Goal: Task Accomplishment & Management: Manage account settings

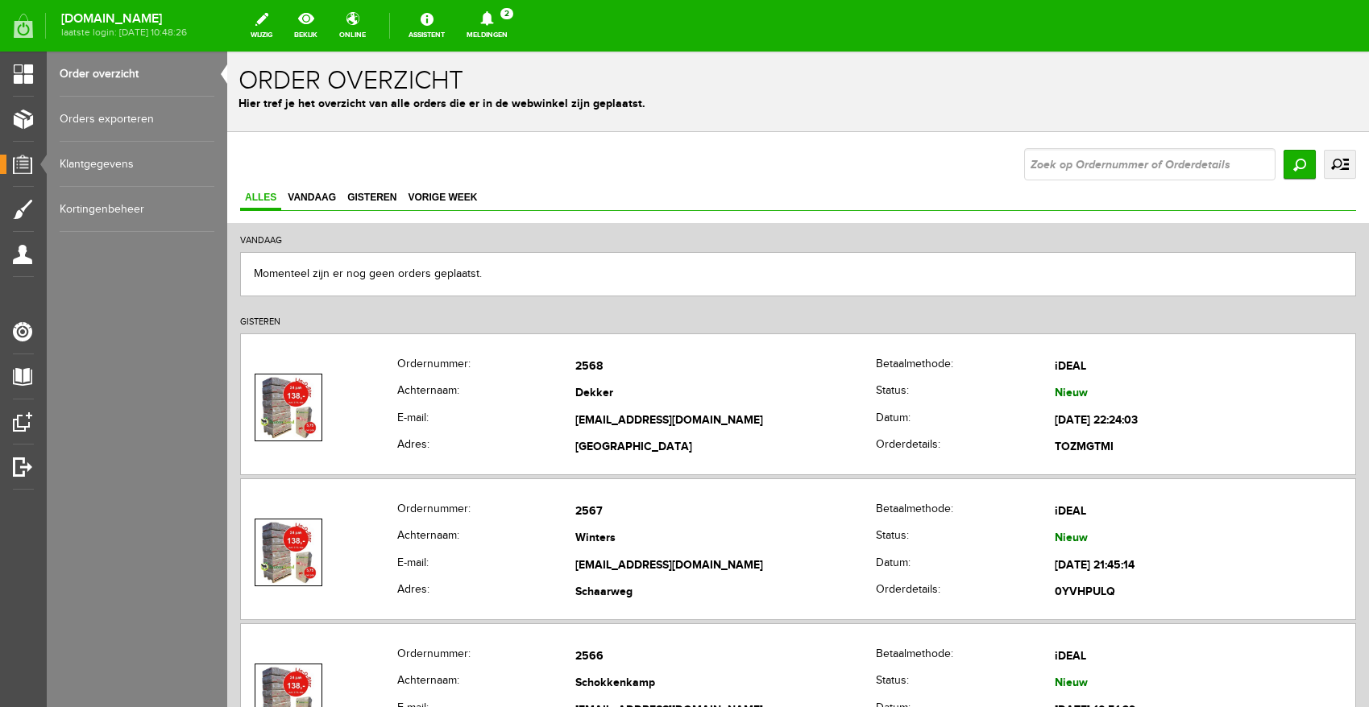
click at [493, 22] on icon at bounding box center [486, 18] width 13 height 14
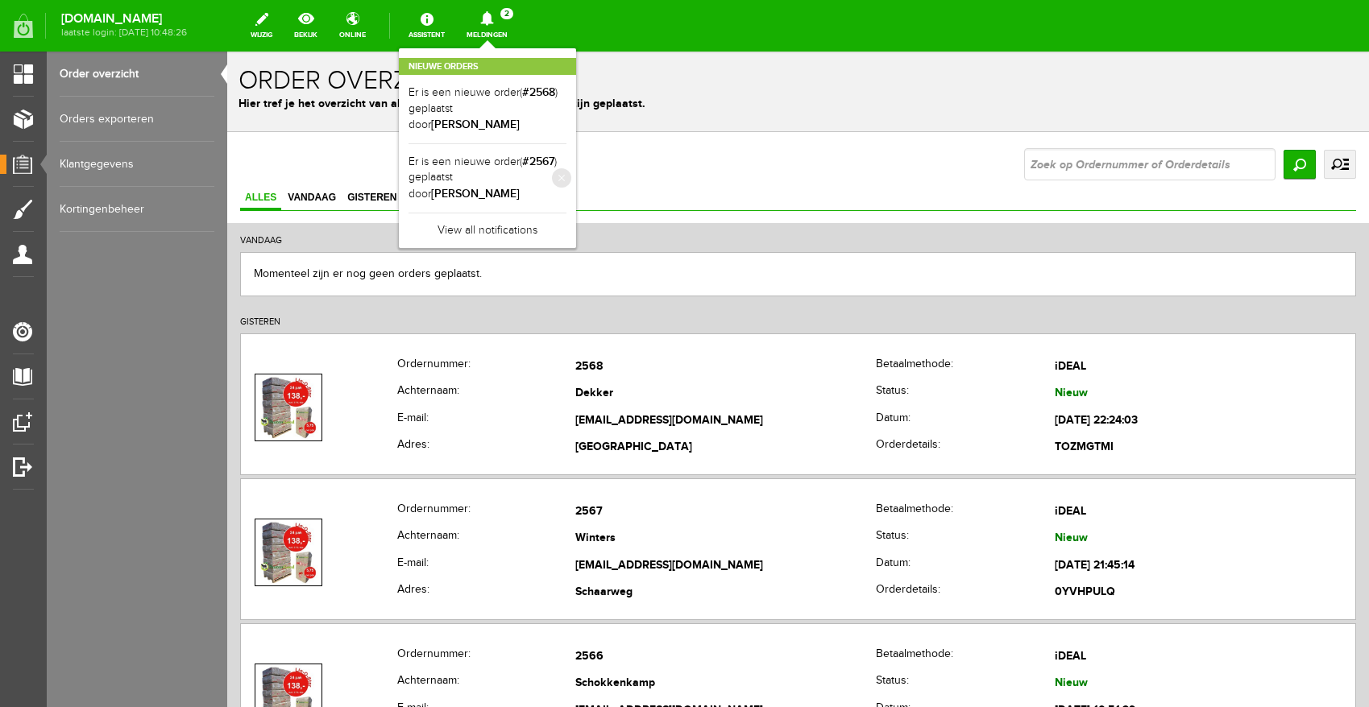
click at [532, 168] on li "Er is een nieuwe order( #2567 ) geplaatst door [PERSON_NAME]" at bounding box center [487, 178] width 158 height 68
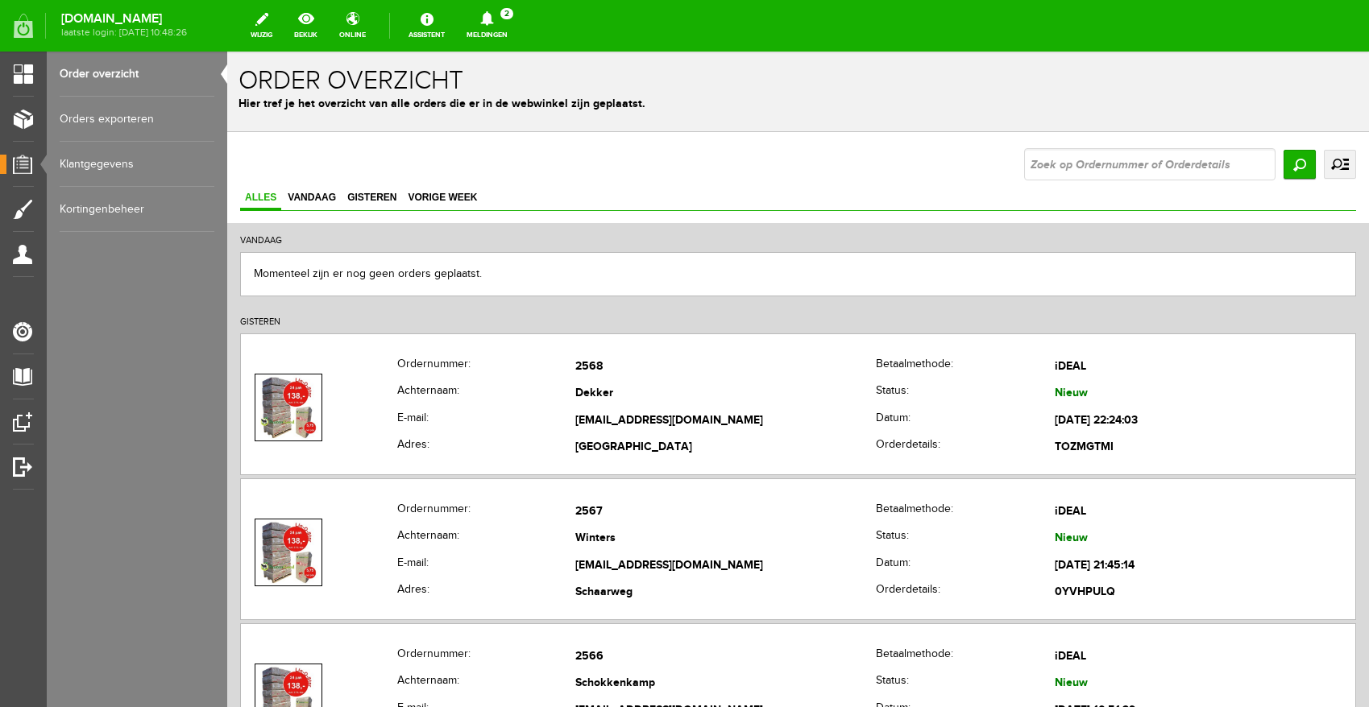
click at [517, 41] on link "Meldingen 2 Nieuwe orders Er is een nieuwe order( #2568 ) geplaatst door [PERSO…" at bounding box center [487, 25] width 60 height 35
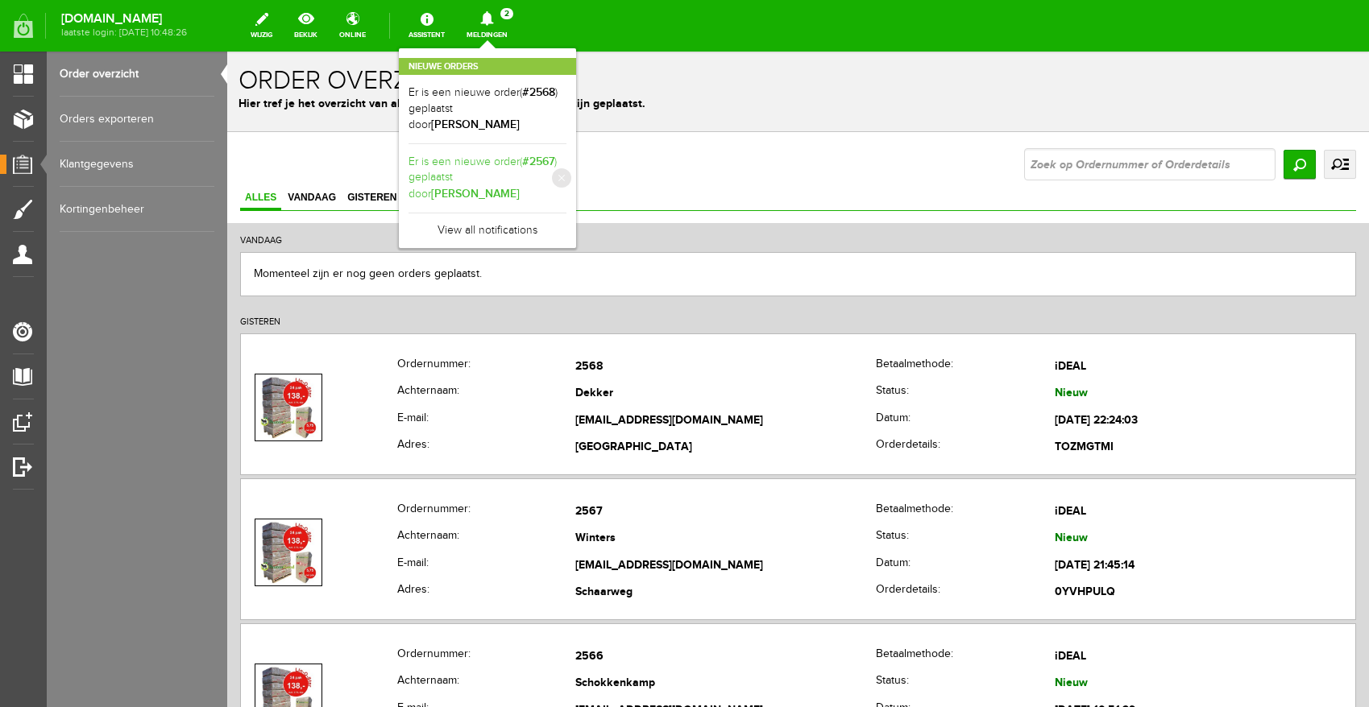
click at [512, 154] on link "Er is een nieuwe order( #2567 ) geplaatst door [PERSON_NAME]" at bounding box center [487, 178] width 158 height 49
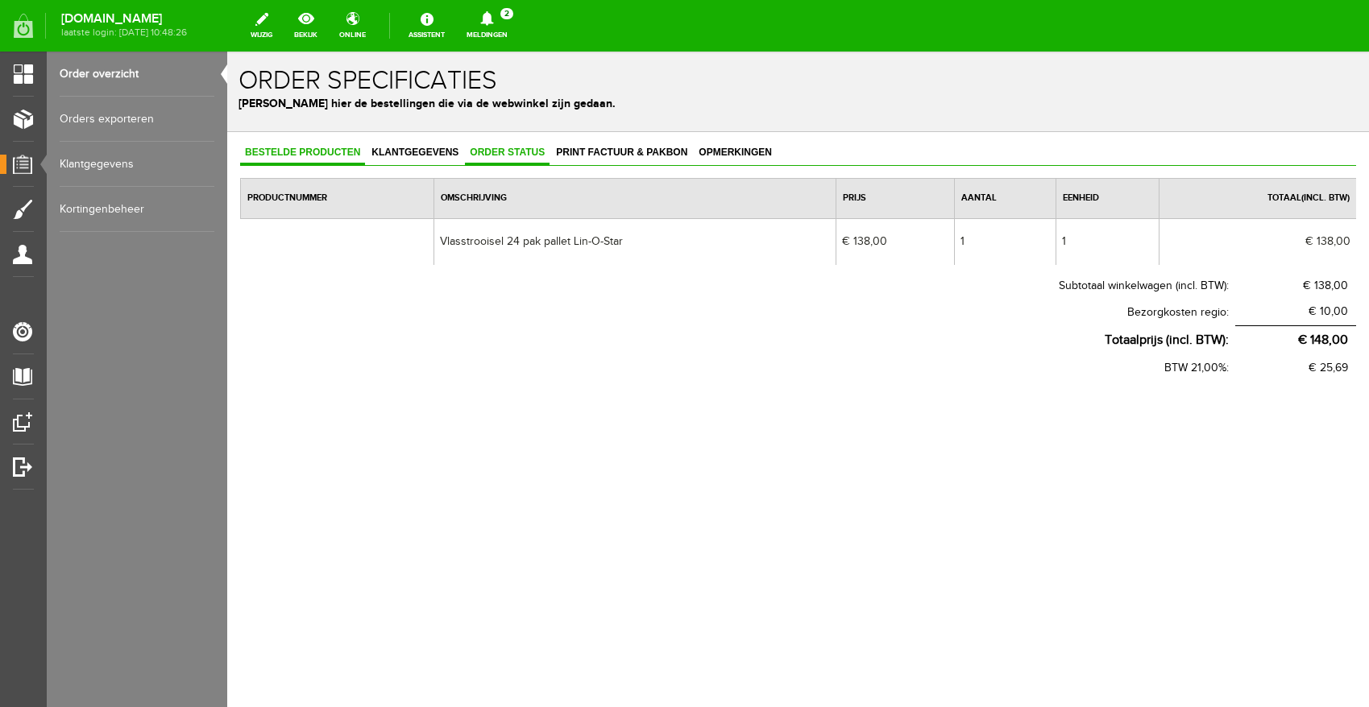
click at [473, 151] on span "Order status" at bounding box center [507, 152] width 85 height 11
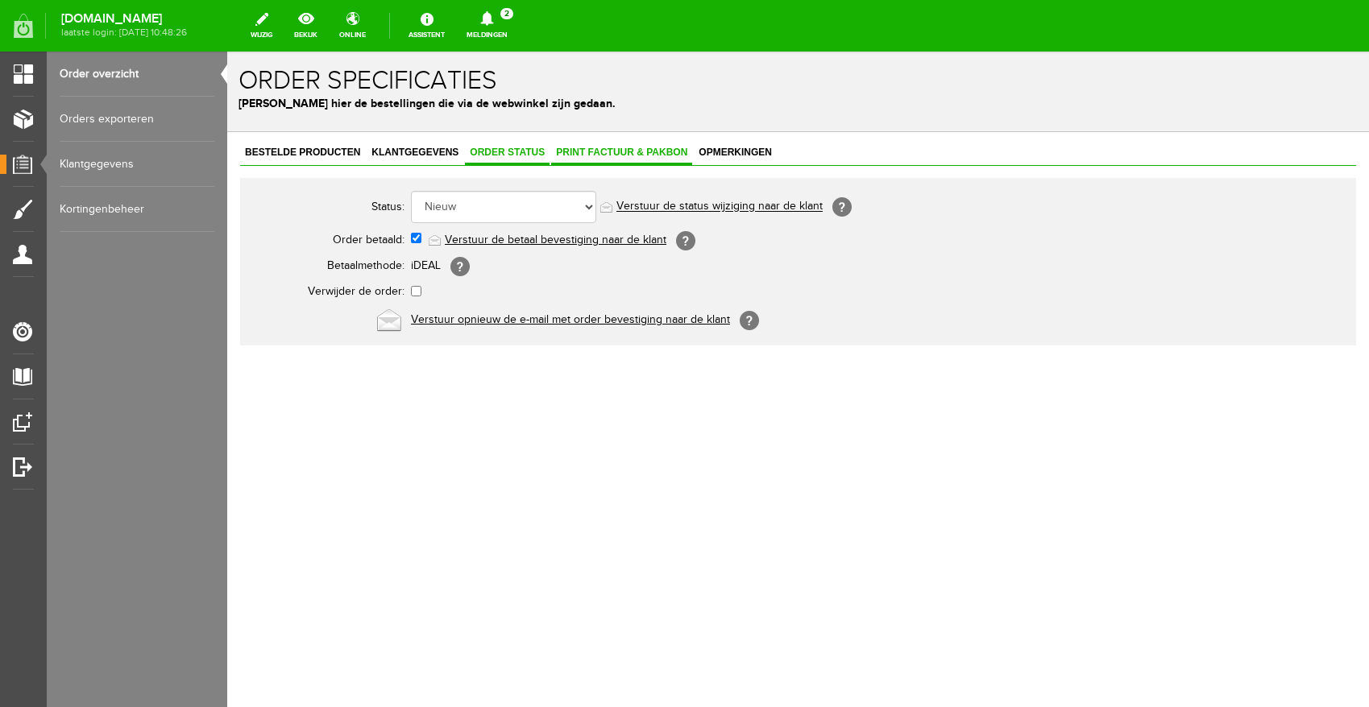
click at [582, 150] on span "Print factuur & pakbon" at bounding box center [621, 152] width 141 height 11
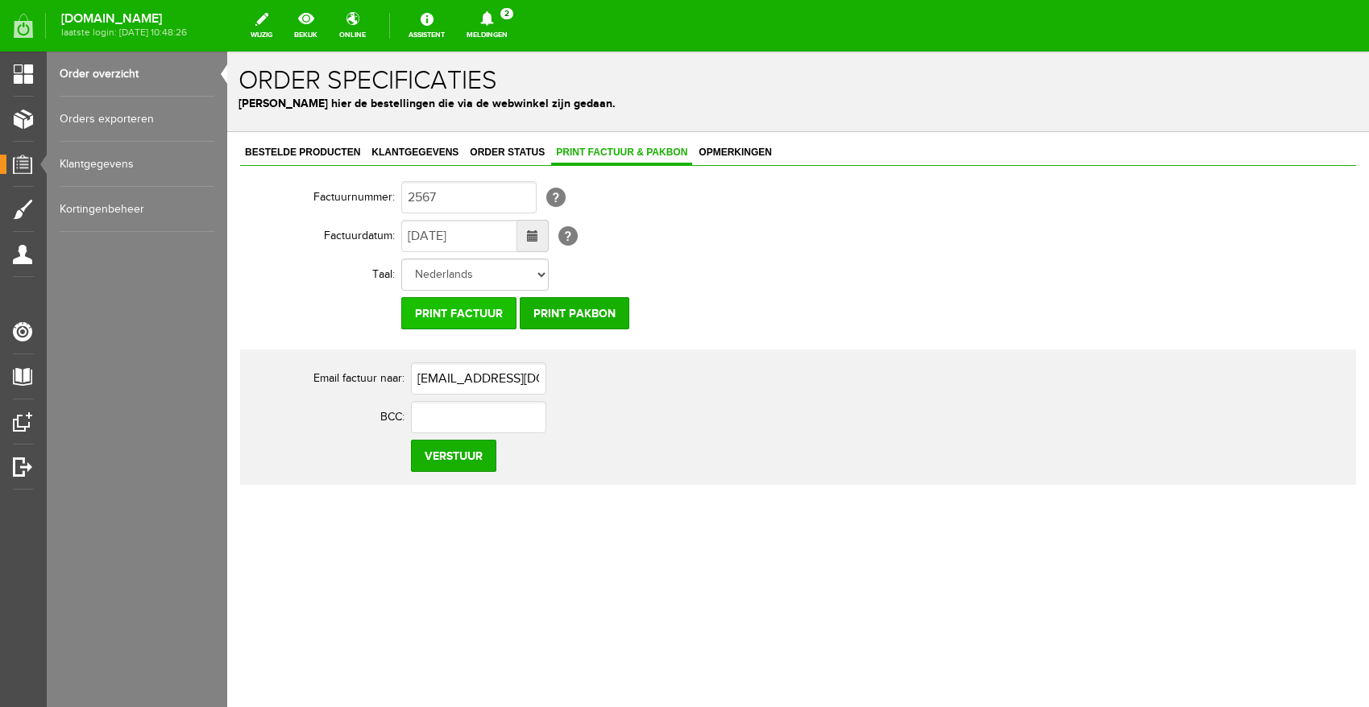
click at [464, 317] on input "Print factuur" at bounding box center [458, 313] width 115 height 32
click at [453, 317] on input "Print factuur" at bounding box center [458, 313] width 115 height 32
click at [592, 297] on input "Print pakbon" at bounding box center [575, 313] width 110 height 32
click at [831, 309] on td "Print factuur Print pakbon" at bounding box center [707, 313] width 612 height 39
click at [458, 304] on input "Print factuur" at bounding box center [458, 313] width 115 height 32
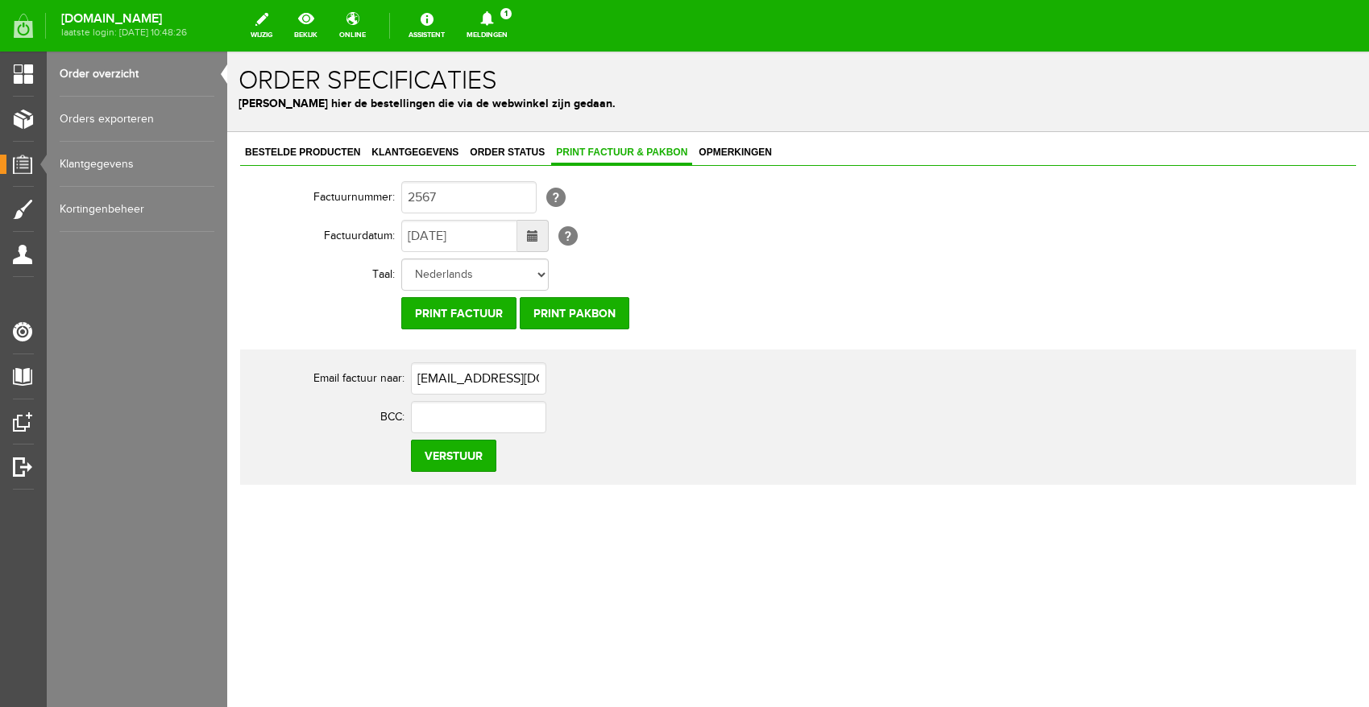
click at [588, 19] on div "[DOMAIN_NAME] laatste login: [DATE] 10:48:26 wijzig bekijk online Assistent Mel…" at bounding box center [684, 21] width 1369 height 43
click at [517, 23] on link "Meldingen 1 Nieuwe orders Er is een nieuwe order( #2568 ) geplaatst door [PERSO…" at bounding box center [487, 25] width 60 height 35
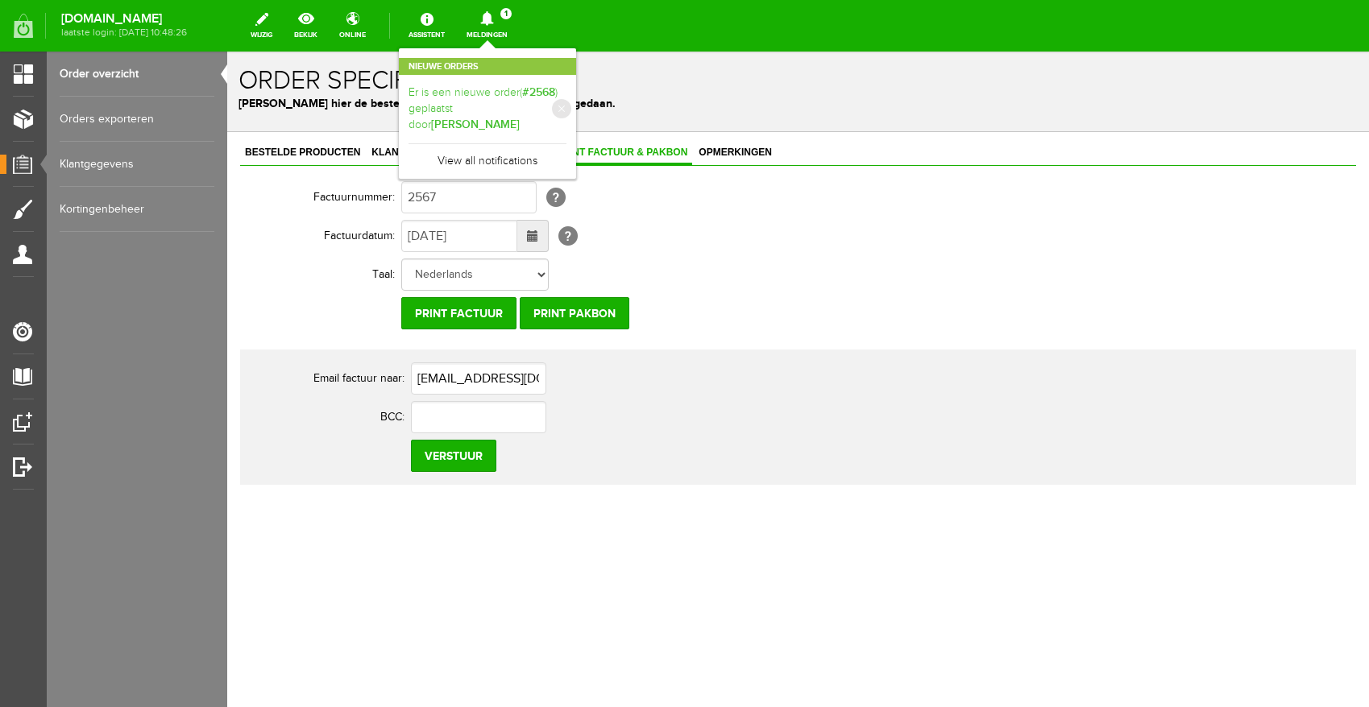
click at [554, 101] on link "Er is een nieuwe order( #2568 ) geplaatst door [PERSON_NAME]" at bounding box center [487, 109] width 158 height 49
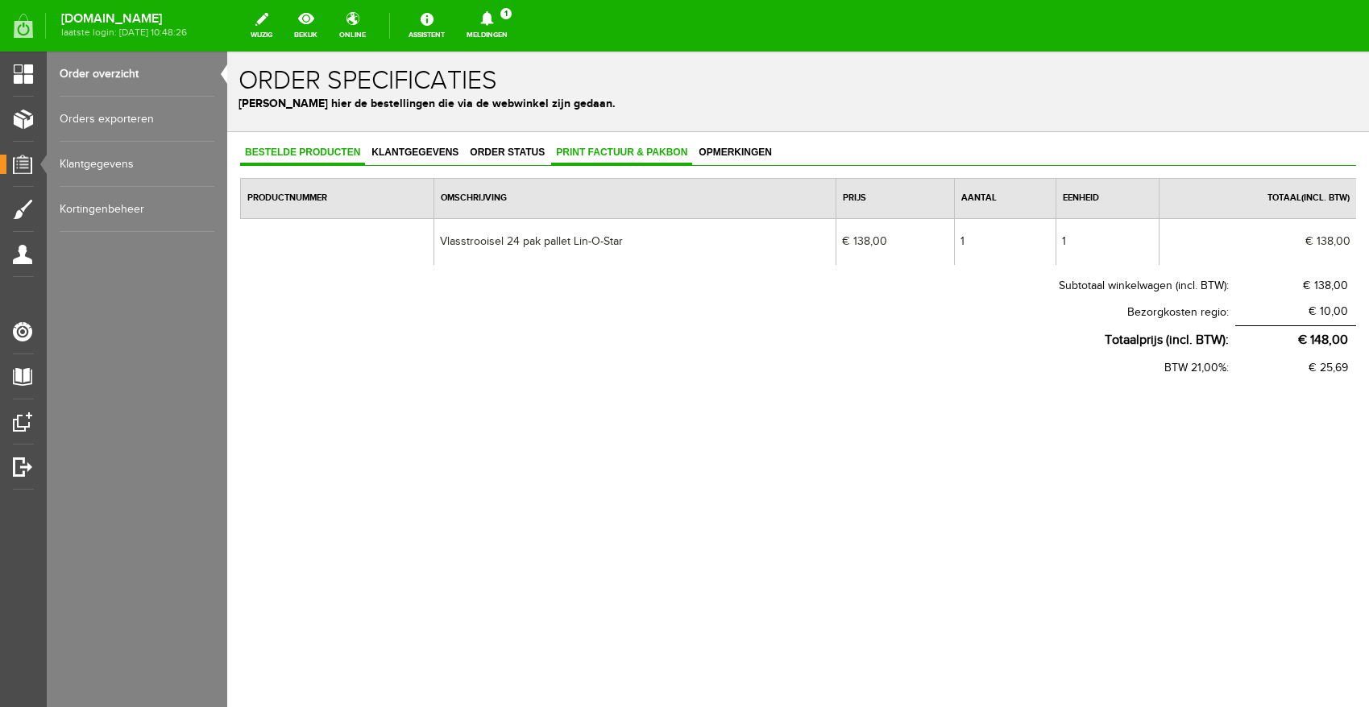
click at [563, 148] on span "Print factuur & pakbon" at bounding box center [621, 152] width 141 height 11
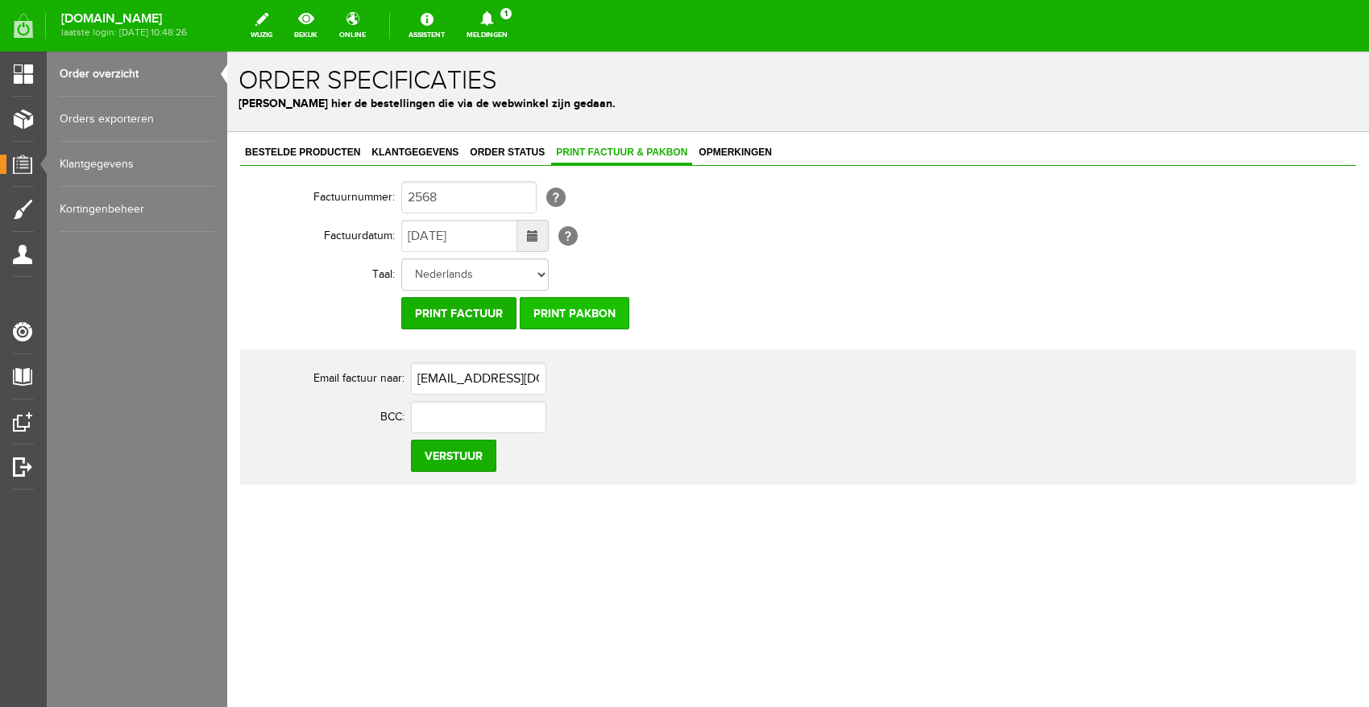
click at [560, 312] on input "Print pakbon" at bounding box center [575, 313] width 110 height 32
click at [451, 319] on input "Print factuur" at bounding box center [458, 313] width 115 height 32
